Goal: Task Accomplishment & Management: Complete application form

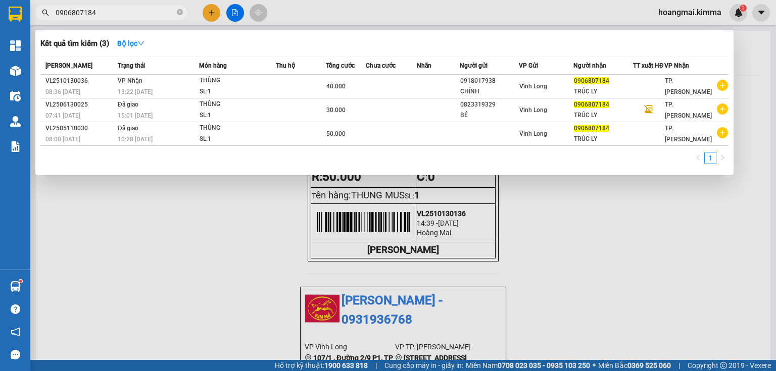
drag, startPoint x: 182, startPoint y: 15, endPoint x: 184, endPoint y: 9, distance: 6.2
click at [184, 9] on span "0906807184" at bounding box center [111, 12] width 152 height 15
click at [181, 9] on span at bounding box center [180, 13] width 6 height 10
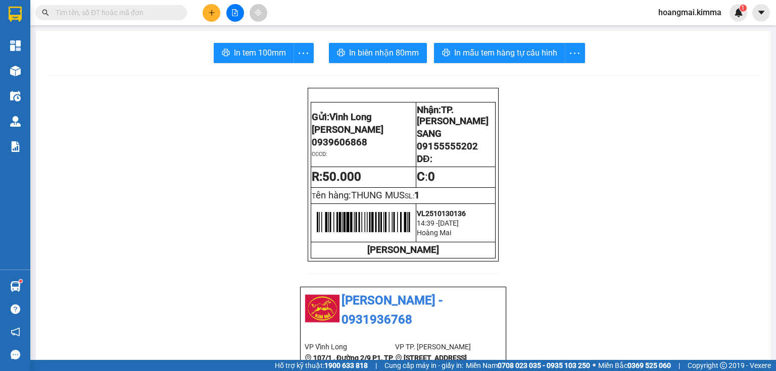
click at [213, 12] on icon "plus" at bounding box center [211, 12] width 7 height 7
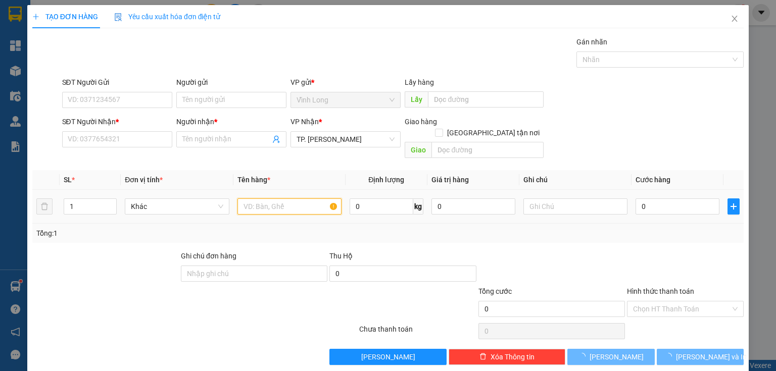
click at [284, 199] on input "text" at bounding box center [289, 207] width 104 height 16
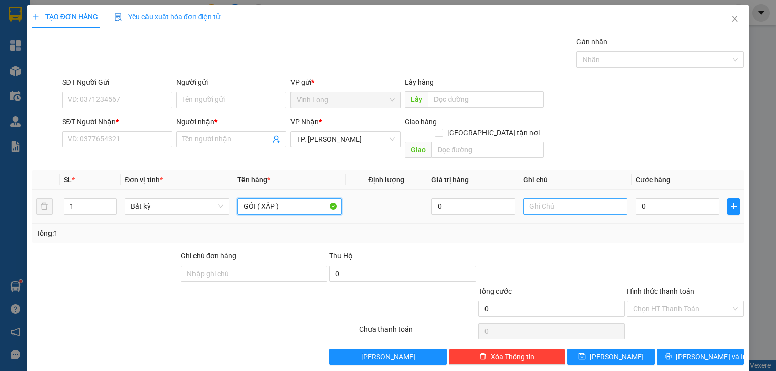
type input "GÓI ( XẤP )"
click at [574, 200] on input "text" at bounding box center [575, 207] width 104 height 16
type input "THUY"
click at [673, 199] on input "0" at bounding box center [677, 207] width 84 height 16
type input "2"
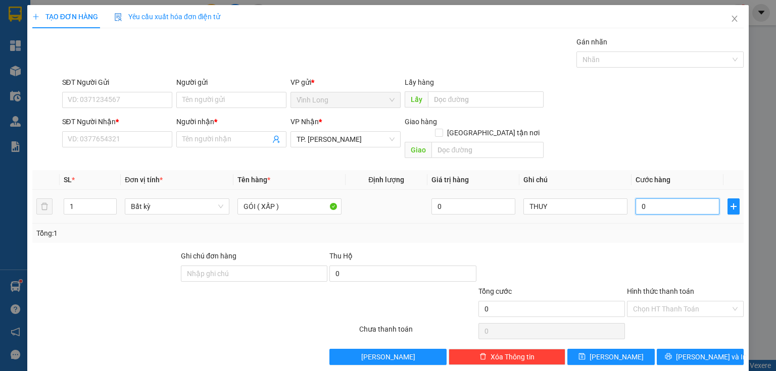
type input "2"
type input "20"
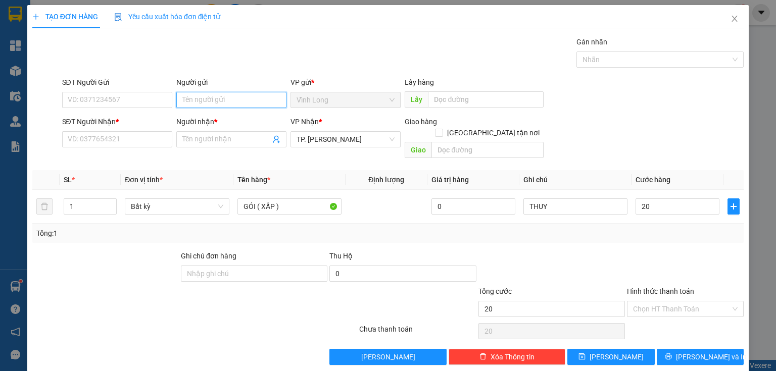
type input "20.000"
click at [216, 104] on input "Người gửi" at bounding box center [231, 100] width 110 height 16
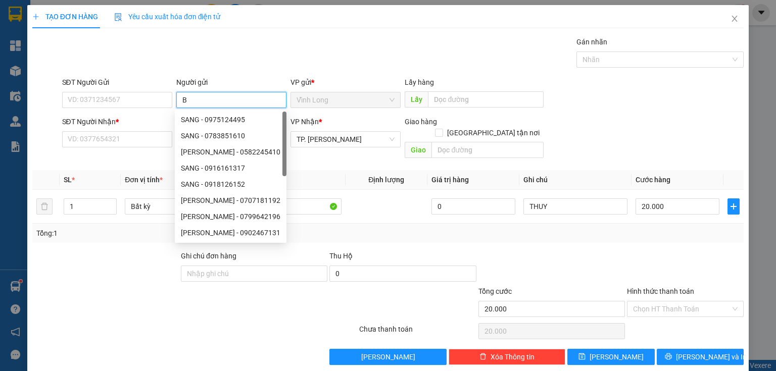
type input "BÁ"
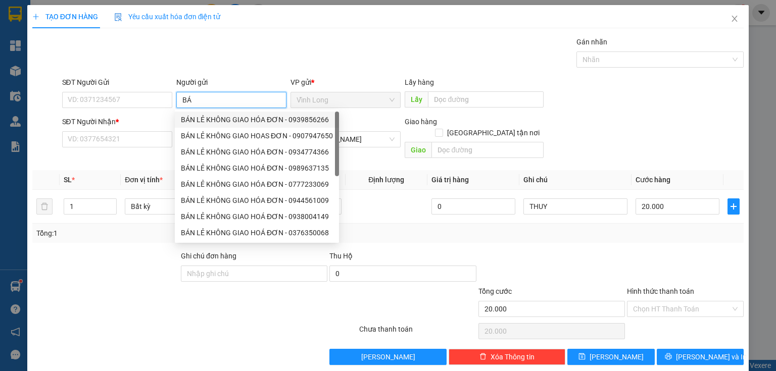
click at [210, 127] on div "BÁN LẺ KHÔNG GIAO HÓA ĐƠN - 0939856266" at bounding box center [257, 120] width 164 height 16
type input "0939856266"
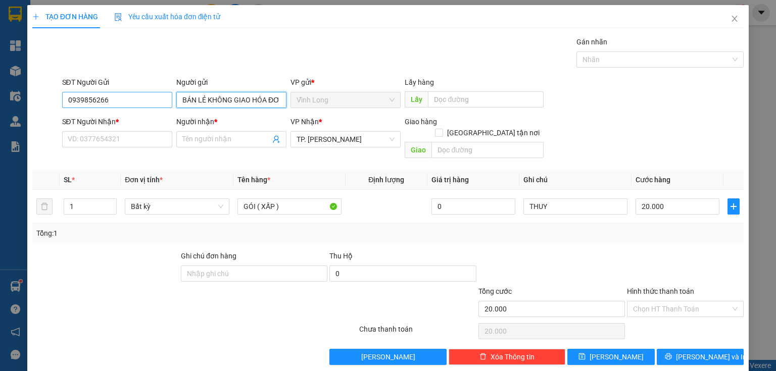
type input "BÁN LẺ KHÔNG GIAO HÓA ĐƠN"
drag, startPoint x: 137, startPoint y: 100, endPoint x: 2, endPoint y: 105, distance: 135.5
click at [0, 104] on div "TẠO ĐƠN HÀNG Yêu cầu xuất hóa đơn điện tử Transit Pickup Surcharge Ids Transit …" at bounding box center [388, 185] width 776 height 371
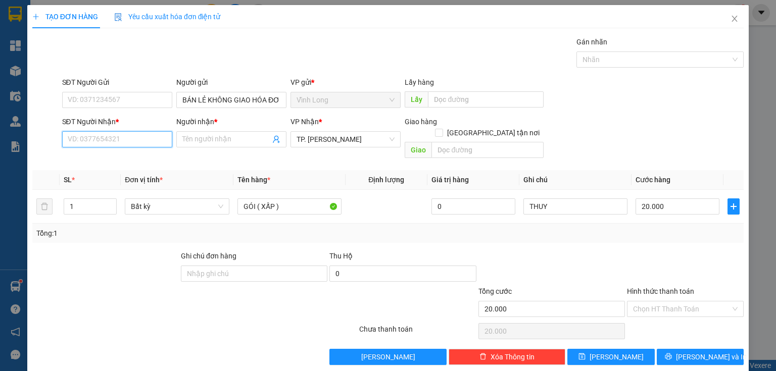
click at [118, 139] on input "SĐT Người Nhận *" at bounding box center [117, 139] width 110 height 16
type input "0939219379"
click at [108, 161] on div "0939219379 - ÚT LOAN" at bounding box center [116, 159] width 97 height 11
type input "ÚT LOAN"
type input "0939219379"
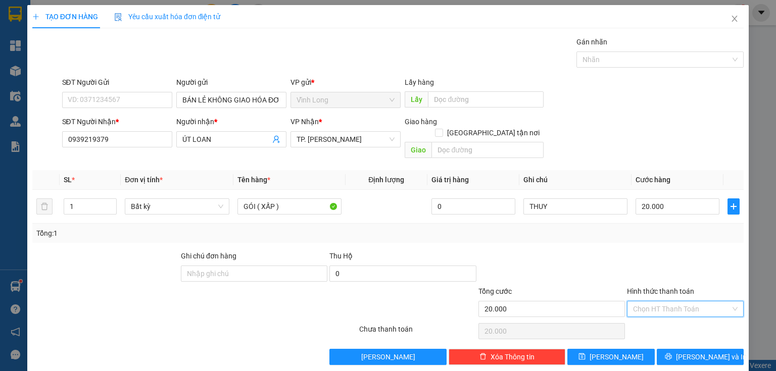
click at [658, 302] on input "Hình thức thanh toán" at bounding box center [681, 309] width 97 height 15
click at [662, 319] on div "Tại văn phòng" at bounding box center [680, 317] width 104 height 11
type input "0"
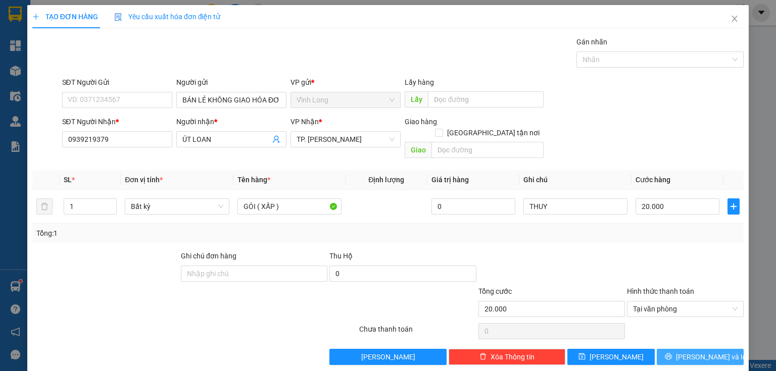
drag, startPoint x: 676, startPoint y: 344, endPoint x: 357, endPoint y: 207, distance: 347.8
click at [674, 349] on button "[PERSON_NAME] và In" at bounding box center [700, 357] width 87 height 16
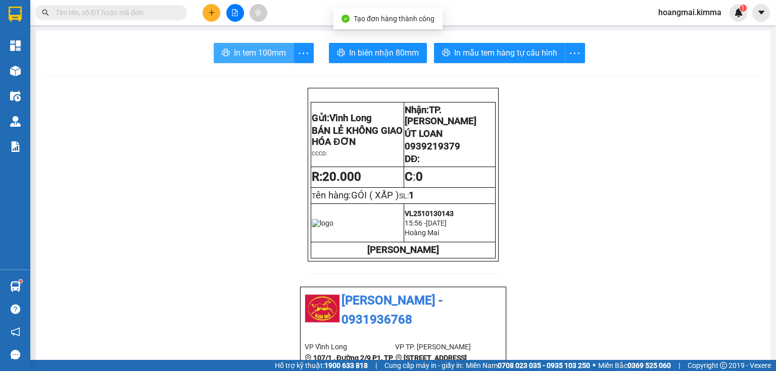
click at [286, 56] on button "In tem 100mm" at bounding box center [254, 53] width 80 height 20
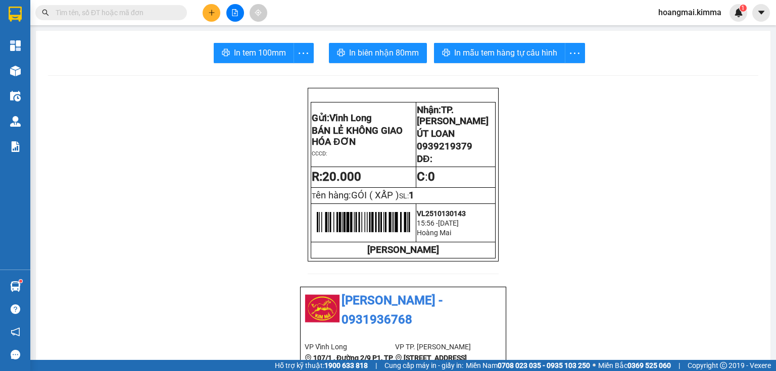
click at [160, 6] on span at bounding box center [111, 12] width 152 height 15
click at [117, 17] on input "text" at bounding box center [115, 12] width 119 height 11
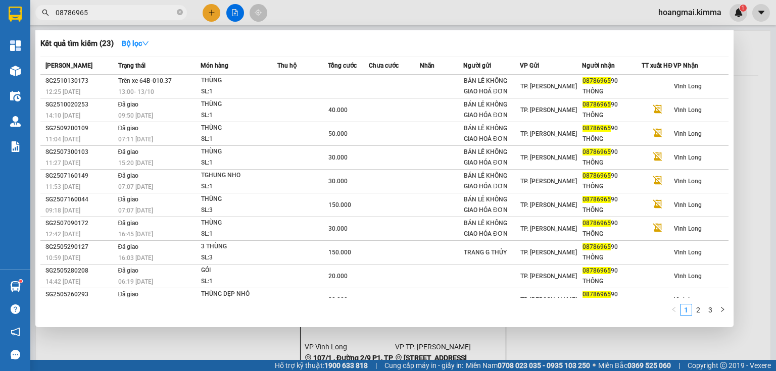
type input "08786965"
click at [180, 11] on icon "close-circle" at bounding box center [180, 12] width 6 height 6
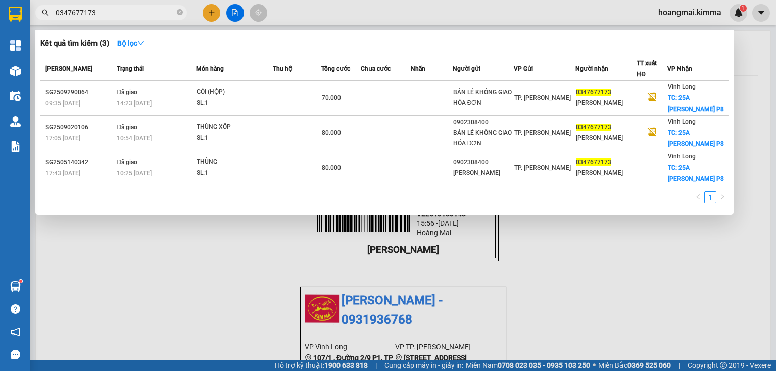
drag, startPoint x: 81, startPoint y: 16, endPoint x: 23, endPoint y: 24, distance: 59.1
click at [23, 24] on section "Kết quả tìm kiếm ( 3 ) Bộ lọc Mã ĐH Trạng thái Món hàng Thu hộ Tổng cước Chưa c…" at bounding box center [388, 185] width 776 height 371
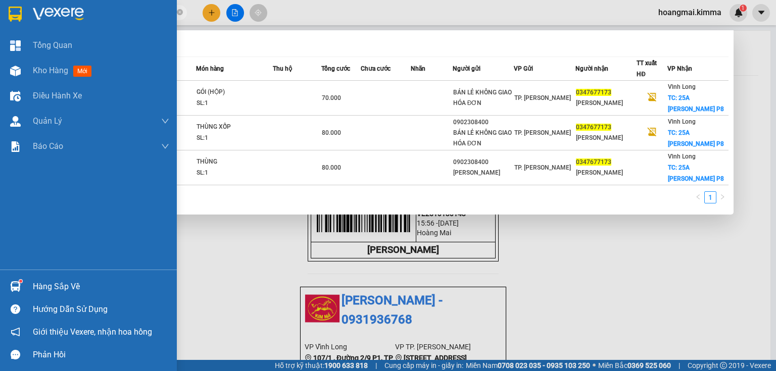
type input "173"
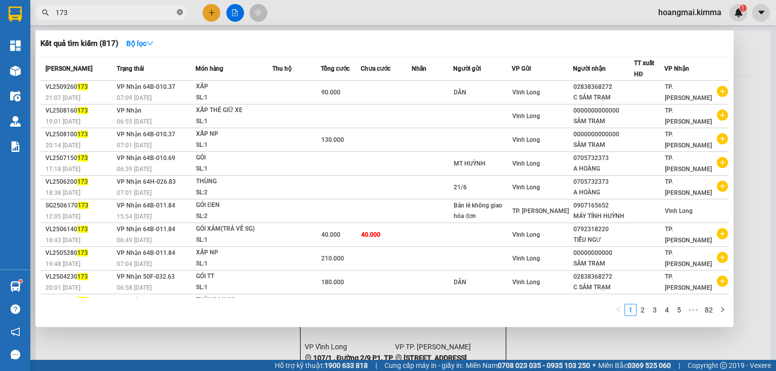
click at [181, 13] on icon "close-circle" at bounding box center [180, 12] width 6 height 6
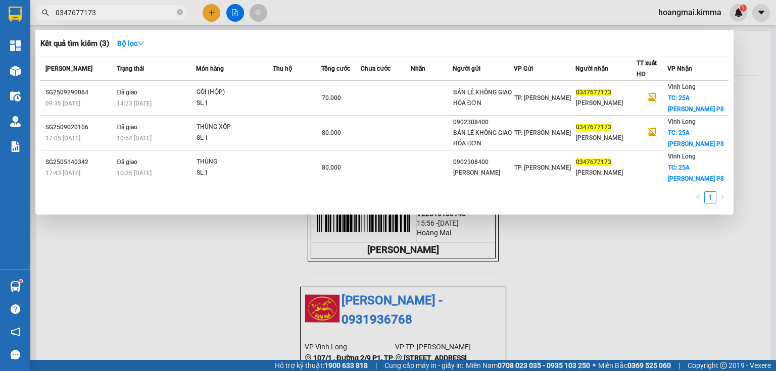
drag, startPoint x: 96, startPoint y: 15, endPoint x: 1, endPoint y: 20, distance: 95.6
click at [1, 20] on section "Kết quả tìm kiếm ( 3 ) Bộ lọc Mã ĐH Trạng thái Món hàng Thu hộ Tổng cước Chưa c…" at bounding box center [388, 185] width 776 height 371
click at [80, 13] on input "0347677173" at bounding box center [115, 12] width 119 height 11
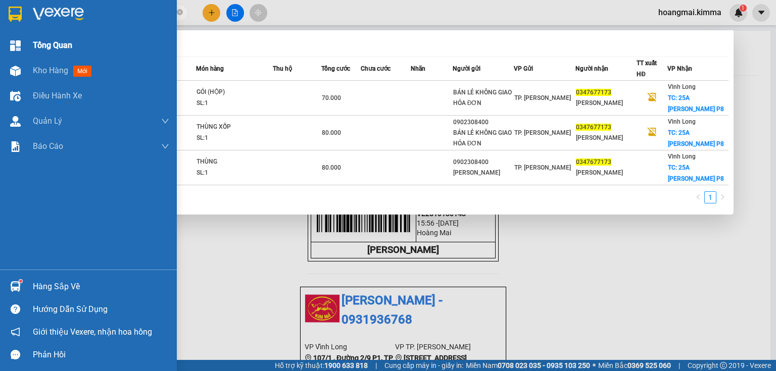
drag, startPoint x: 77, startPoint y: 13, endPoint x: 4, endPoint y: 53, distance: 83.7
click at [0, 53] on section "Kết quả tìm kiếm ( 3 ) Bộ lọc Mã ĐH Trạng thái Món hàng Thu hộ Tổng cước Chưa c…" at bounding box center [388, 185] width 776 height 371
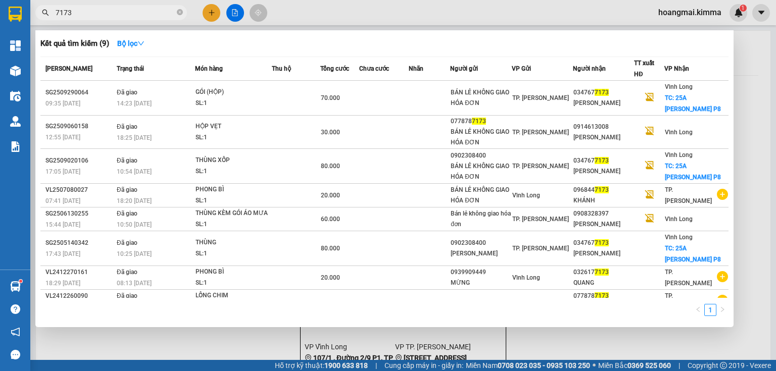
type input "7173"
click at [183, 14] on span "7173" at bounding box center [111, 12] width 152 height 15
click at [182, 12] on icon "close-circle" at bounding box center [180, 12] width 6 height 6
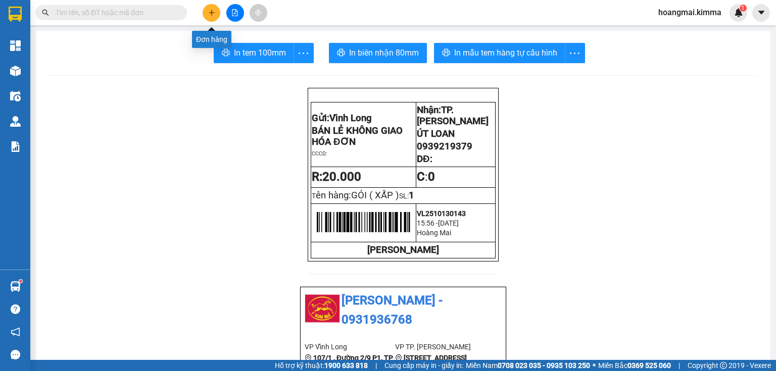
click at [206, 16] on button at bounding box center [212, 13] width 18 height 18
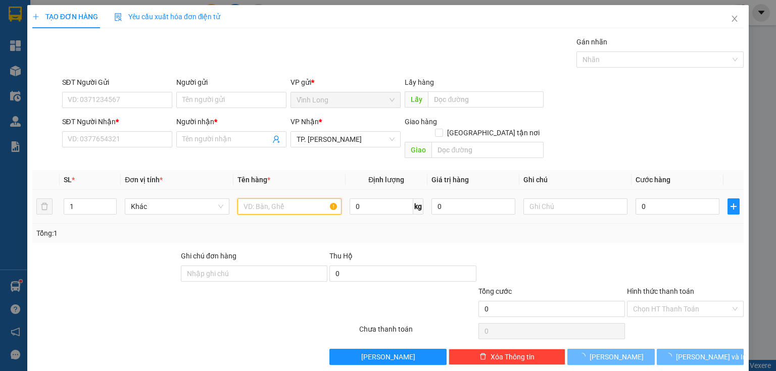
click at [296, 199] on input "text" at bounding box center [289, 207] width 104 height 16
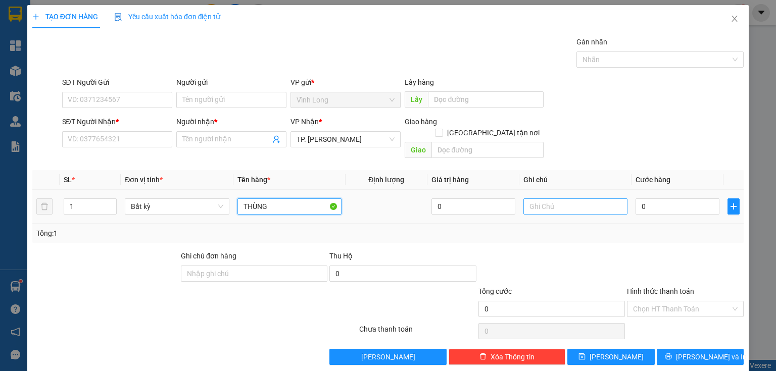
type input "THÙNG"
click at [528, 199] on input "text" at bounding box center [575, 207] width 104 height 16
type input "THUY"
click at [659, 199] on input "0" at bounding box center [677, 207] width 84 height 16
type input "6"
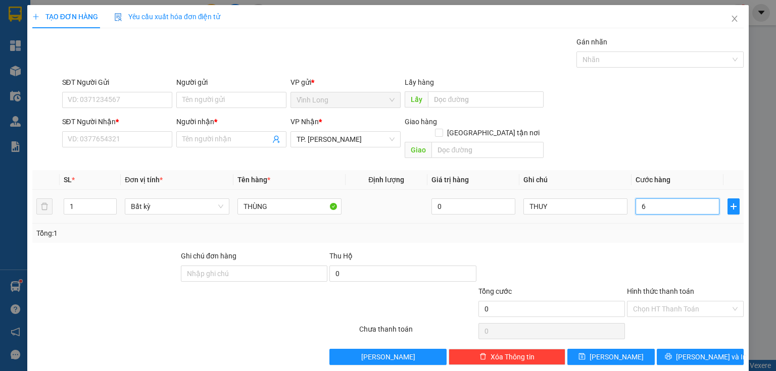
type input "6"
type input "60"
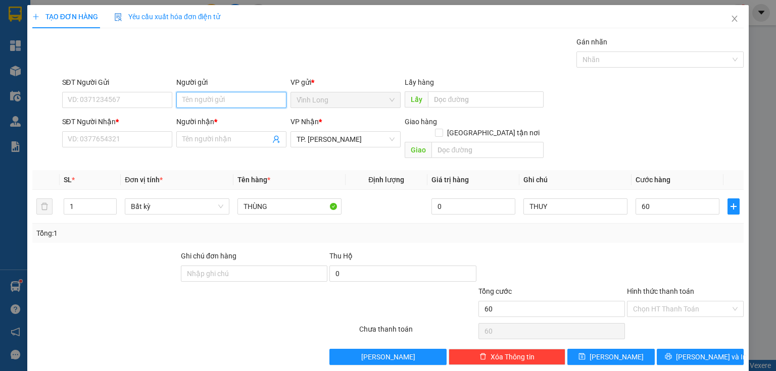
type input "60.000"
click at [211, 101] on input "Người gửi" at bounding box center [231, 100] width 110 height 16
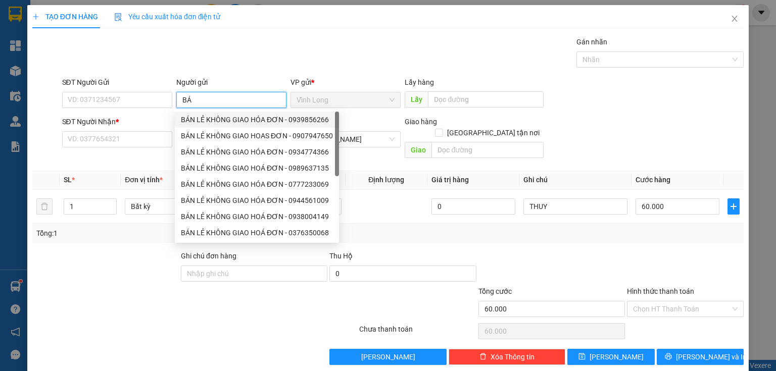
click at [202, 116] on div "BÁN LẺ KHÔNG GIAO HÓA ĐƠN - 0939856266 BÁN LẺ KHÔNG GIAO HOAS ĐƠN - 0907947650 …" at bounding box center [257, 193] width 164 height 162
type input "BÁ"
click at [145, 102] on input "SĐT Người Gửi" at bounding box center [117, 100] width 110 height 16
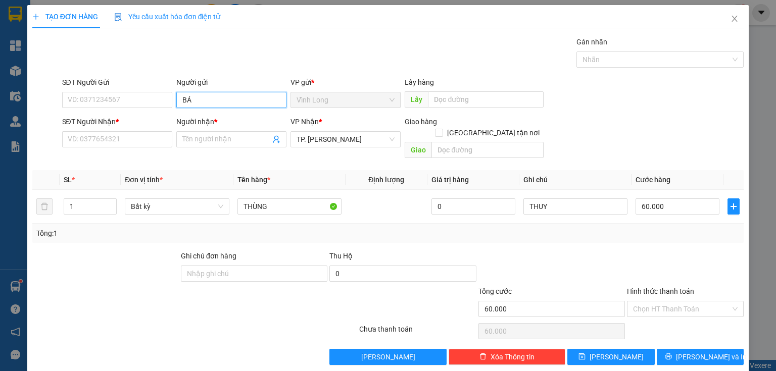
click at [204, 104] on input "BÁ" at bounding box center [231, 100] width 110 height 16
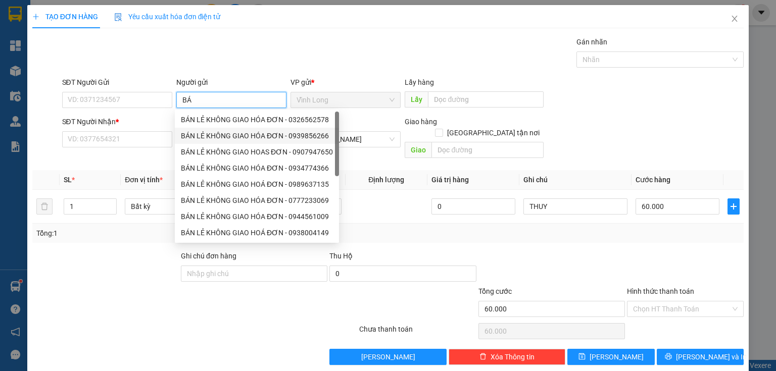
click at [208, 134] on div "BÁN LẺ KHÔNG GIAO HÓA ĐƠN - 0939856266" at bounding box center [257, 135] width 152 height 11
type input "0939856266"
type input "BÁN LẺ KHÔNG GIAO HÓA ĐƠN"
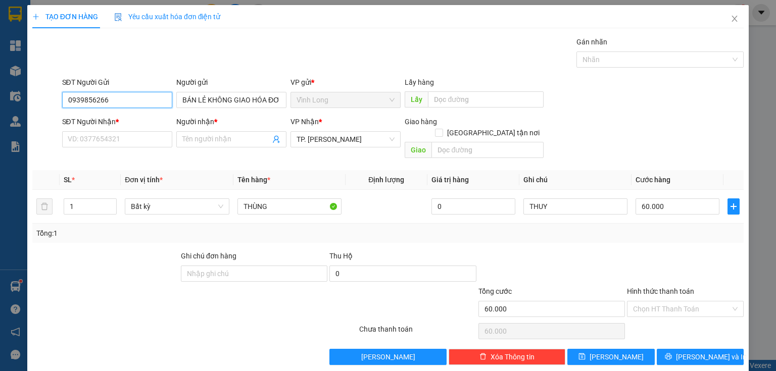
drag, startPoint x: 122, startPoint y: 104, endPoint x: 0, endPoint y: 115, distance: 122.8
click at [0, 115] on div "TẠO ĐƠN HÀNG Yêu cầu xuất hóa đơn điện tử Transit Pickup Surcharge Ids Transit …" at bounding box center [388, 185] width 776 height 371
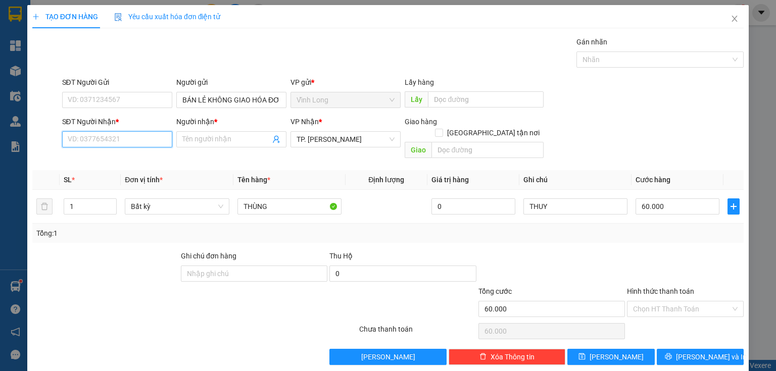
click at [157, 143] on input "SĐT Người Nhận *" at bounding box center [117, 139] width 110 height 16
type input "0906363168"
click at [137, 159] on div "0906363168 - QUYỀN" at bounding box center [116, 159] width 97 height 11
type input "QUYỀN"
type input "0906363168"
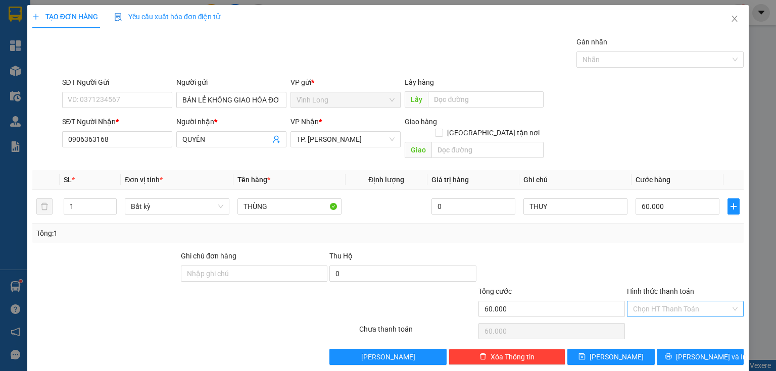
click at [647, 303] on input "Hình thức thanh toán" at bounding box center [681, 309] width 97 height 15
click at [645, 314] on div "Tại văn phòng" at bounding box center [680, 317] width 104 height 11
type input "0"
click at [672, 353] on icon "printer" at bounding box center [668, 356] width 7 height 7
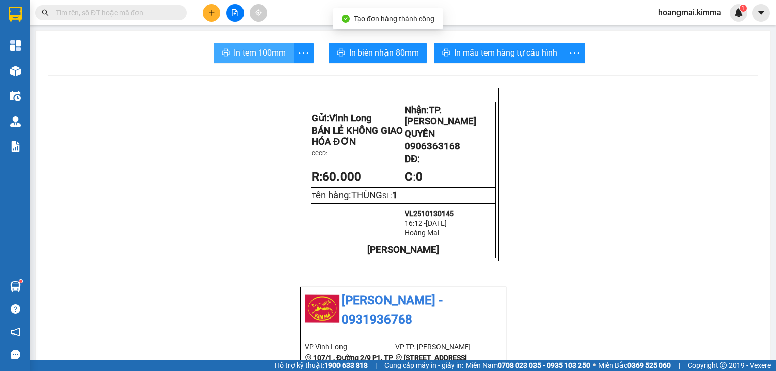
click at [234, 53] on span "In tem 100mm" at bounding box center [260, 52] width 52 height 13
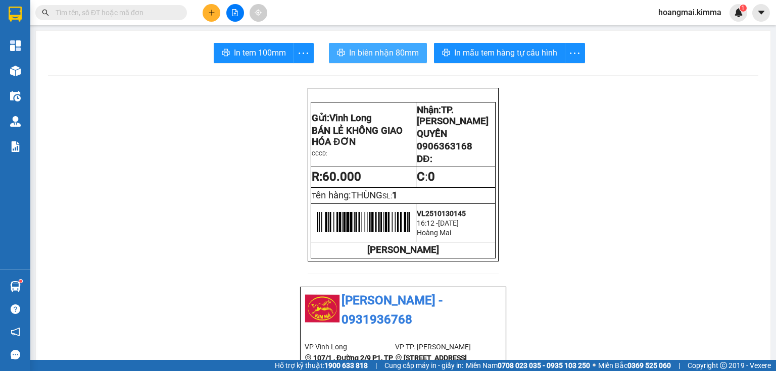
click at [345, 57] on button "In biên nhận 80mm" at bounding box center [378, 53] width 98 height 20
click at [139, 10] on input "text" at bounding box center [115, 12] width 119 height 11
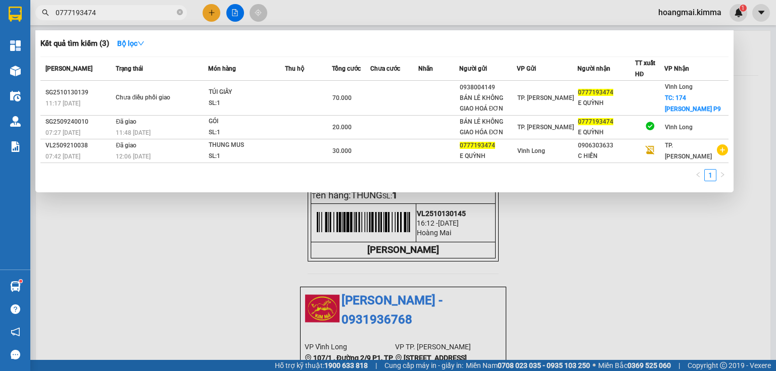
type input "0777193474"
click at [180, 12] on icon "close-circle" at bounding box center [180, 12] width 6 height 6
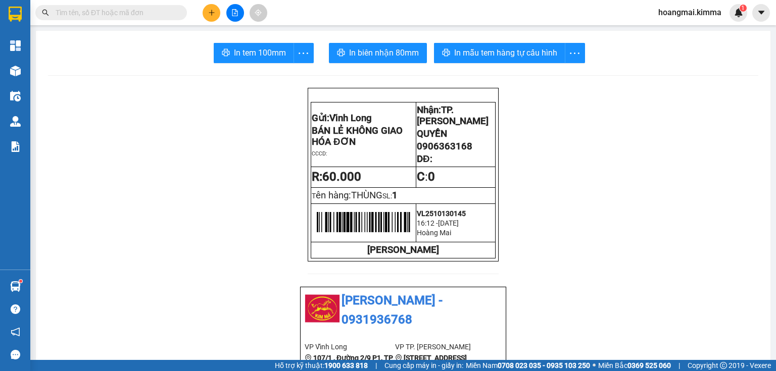
click at [154, 12] on input "text" at bounding box center [115, 12] width 119 height 11
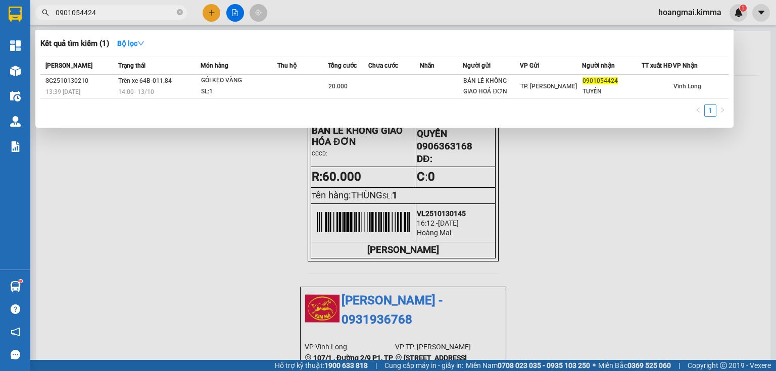
type input "0901054424"
